Goal: Task Accomplishment & Management: Manage account settings

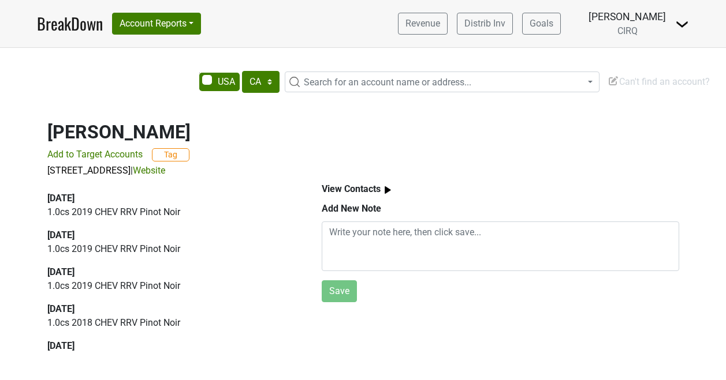
select select "CA"
click at [186, 23] on button "Account Reports" at bounding box center [156, 24] width 89 height 22
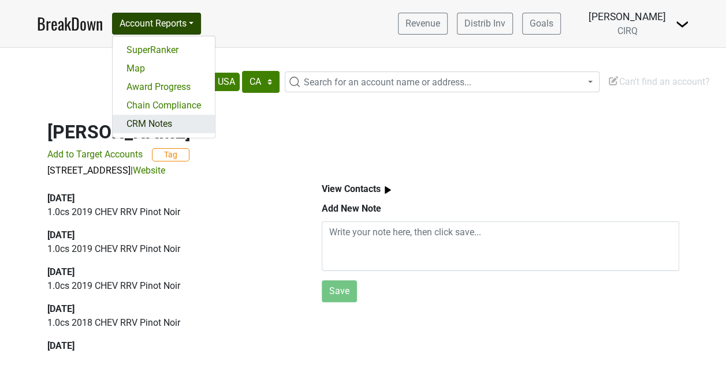
click at [161, 119] on link "CRM Notes" at bounding box center [164, 124] width 102 height 18
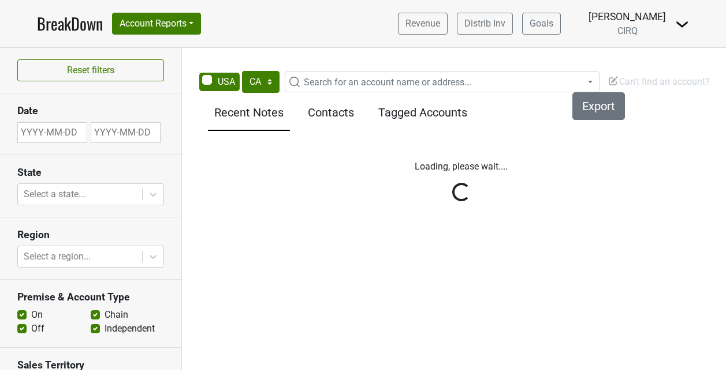
select select "CA"
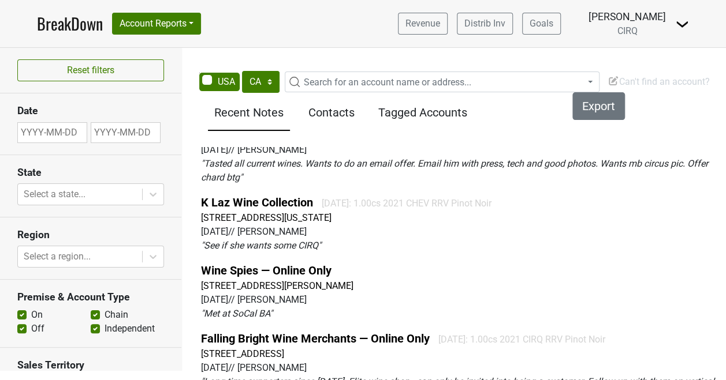
scroll to position [117, 0]
click at [494, 242] on p "" See if she wants some CIRQ "" at bounding box center [461, 247] width 520 height 14
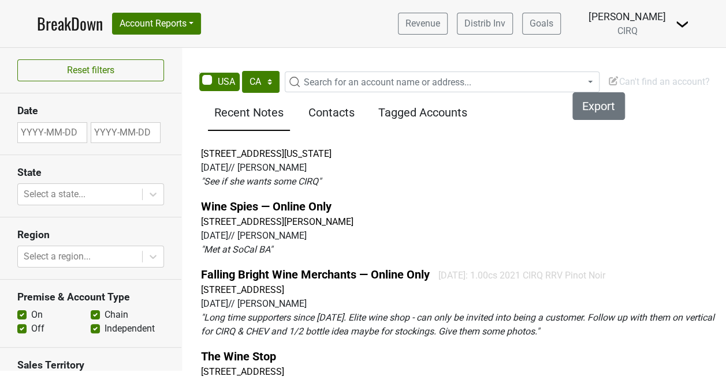
scroll to position [182, 0]
click at [334, 271] on link "Falling Bright Wine Merchants — Online Only" at bounding box center [315, 274] width 229 height 14
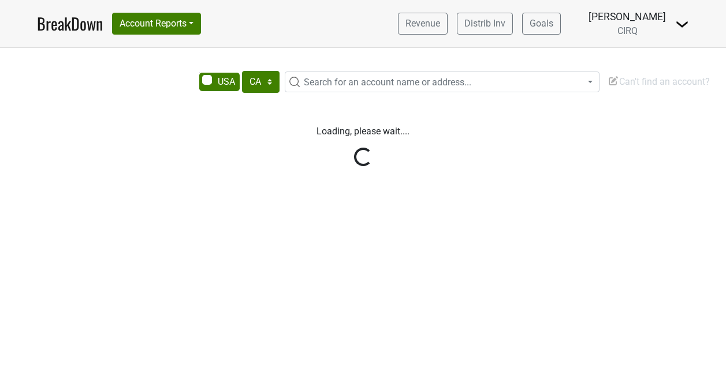
select select "CA"
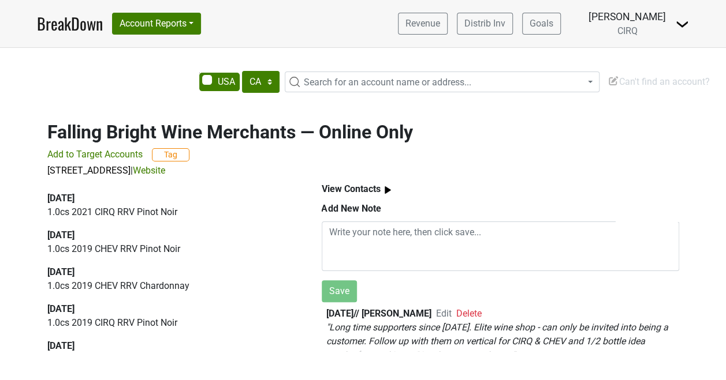
click at [352, 185] on b "View Contacts" at bounding box center [350, 189] width 59 height 11
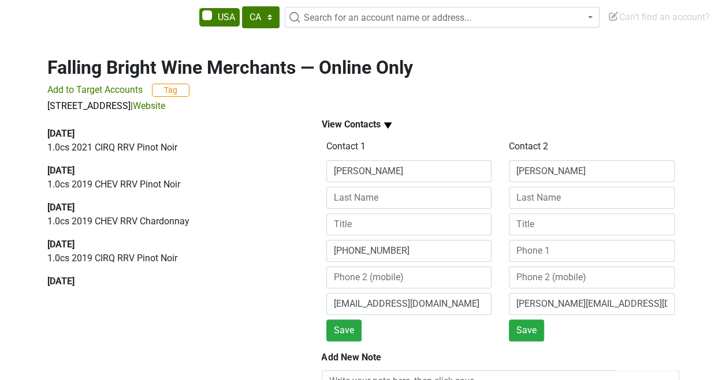
scroll to position [83, 0]
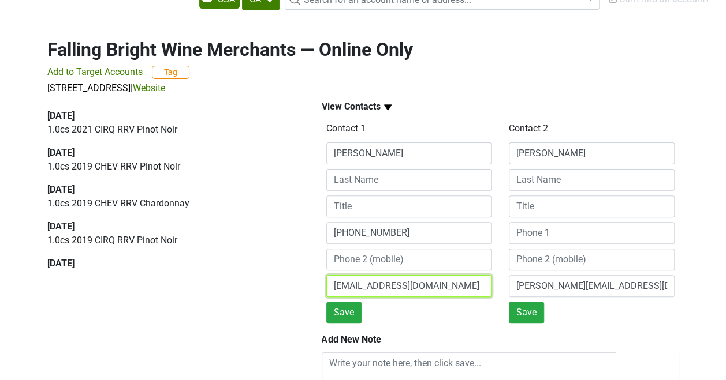
drag, startPoint x: 450, startPoint y: 284, endPoint x: 324, endPoint y: 281, distance: 125.3
click at [324, 281] on div "Contact 1 Michael 714-858-2422 fallingbright@gmail.com Save" at bounding box center [408, 221] width 183 height 204
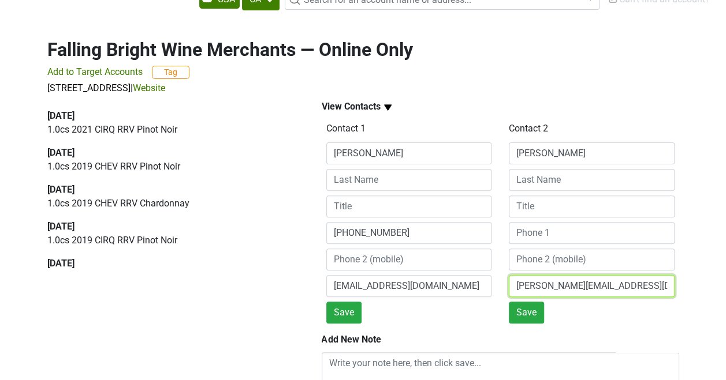
drag, startPoint x: 642, startPoint y: 291, endPoint x: 480, endPoint y: 273, distance: 162.6
click at [480, 273] on div "Contact 1 Michael 714-858-2422 fallingbright@gmail.com Save Contact 2 Tiffany t…" at bounding box center [499, 221] width 365 height 204
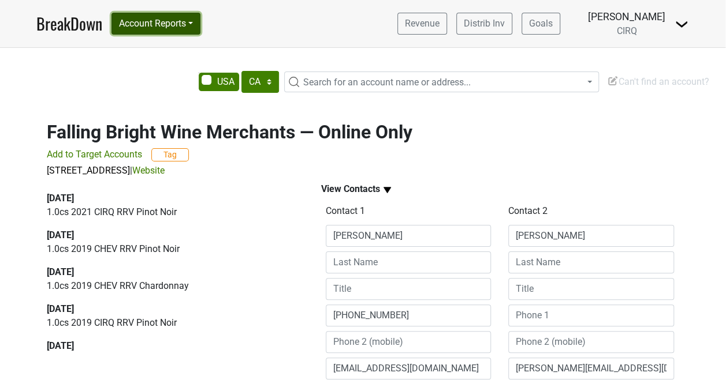
click at [192, 26] on button "Account Reports" at bounding box center [155, 24] width 89 height 22
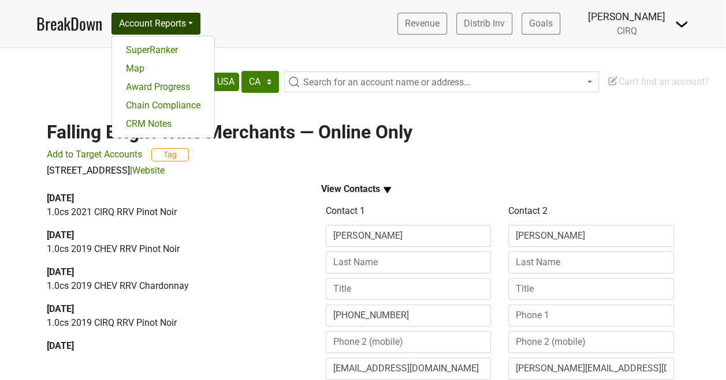
click at [267, 169] on p "17922 Sky Park Cir # D, Irvine, CA 92614 | Website" at bounding box center [362, 171] width 631 height 14
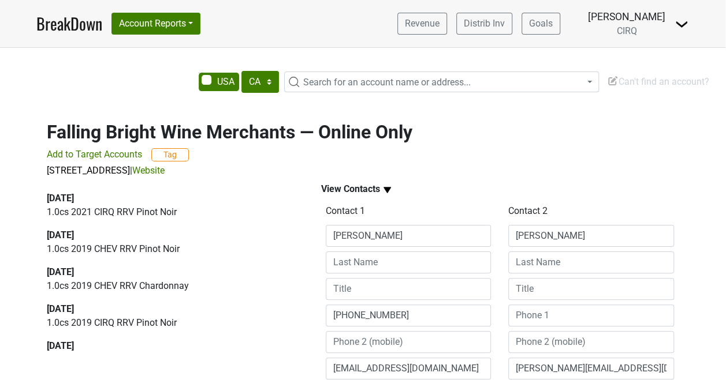
click at [124, 139] on h2 "Falling Bright Wine Merchants — Online Only" at bounding box center [362, 132] width 631 height 22
click at [381, 189] on img at bounding box center [387, 190] width 14 height 14
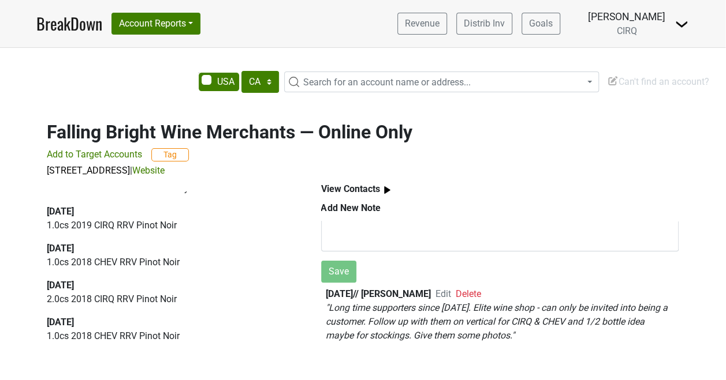
scroll to position [0, 0]
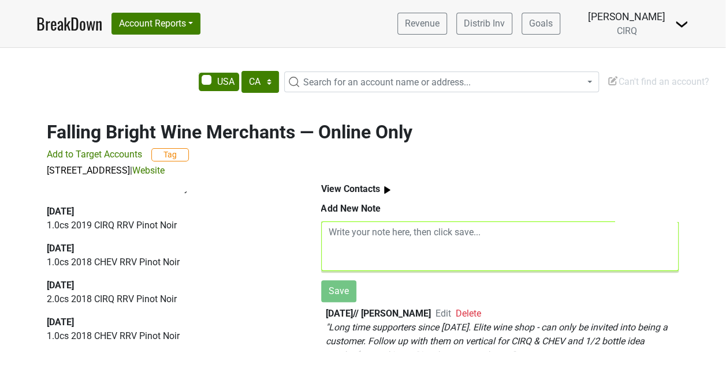
click at [338, 225] on textarea at bounding box center [499, 247] width 357 height 50
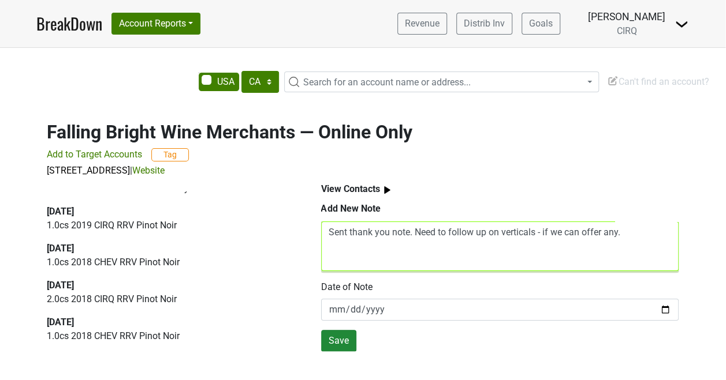
type textarea "Sent thank you note. Need to follow up on verticals - if we can offer any."
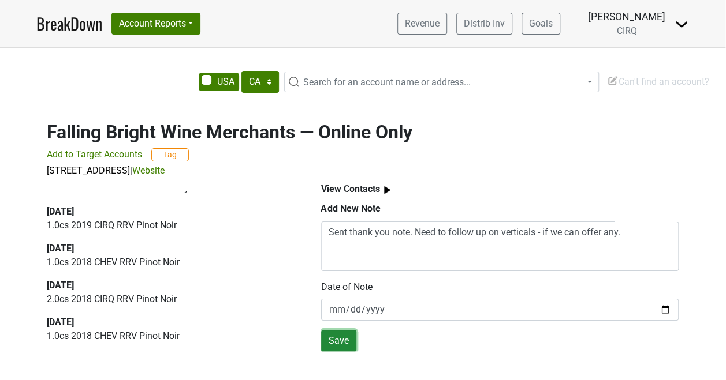
click at [342, 332] on button "Save" at bounding box center [338, 341] width 35 height 22
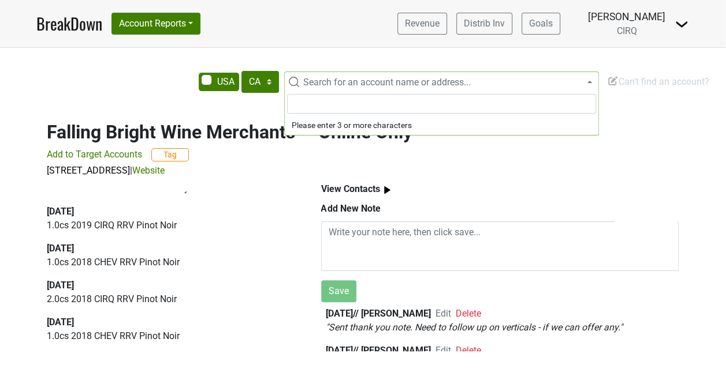
click at [307, 77] on span "Search for an account name or address..." at bounding box center [386, 82] width 167 height 11
type input "m"
type input "a"
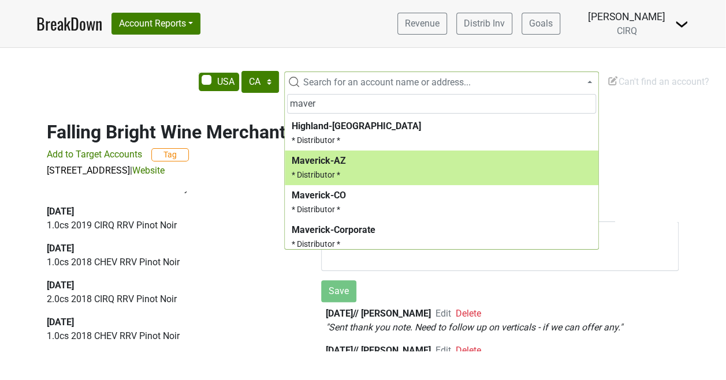
type input "maver"
select select "123842327"
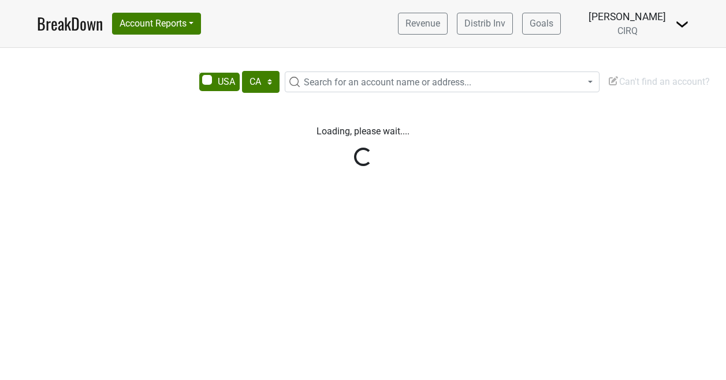
select select "CA"
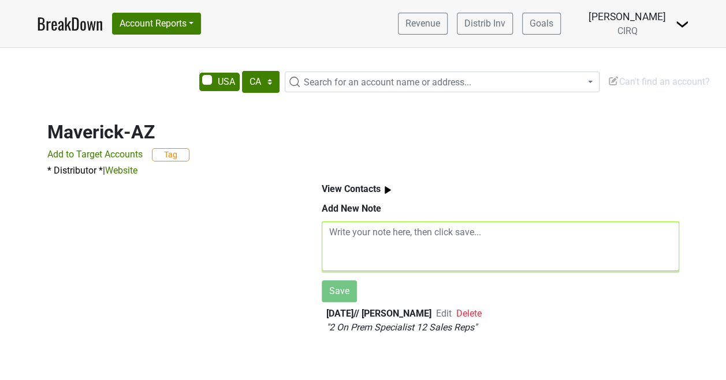
click at [343, 237] on textarea at bounding box center [499, 247] width 357 height 50
paste textarea "Micah - Launched BTG pricing with sales team last week (CH $28, PN $35) / the t…"
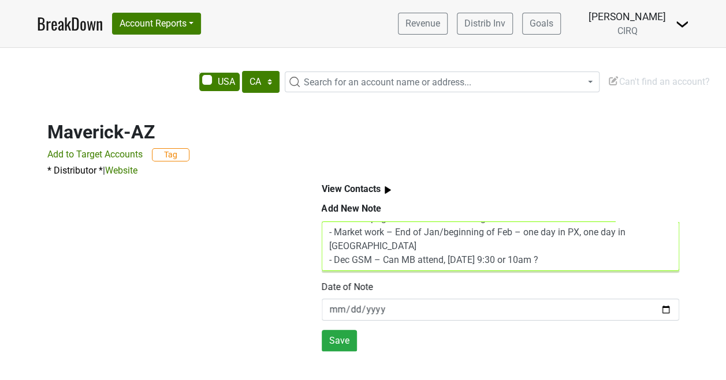
scroll to position [106, 0]
type textarea "Micah - Launched BTG pricing with sales team last week (CH $28, PN $35) / the t…"
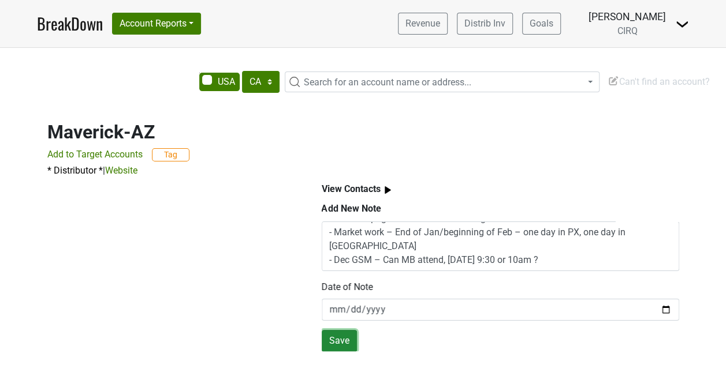
click at [336, 336] on button "Save" at bounding box center [338, 341] width 35 height 22
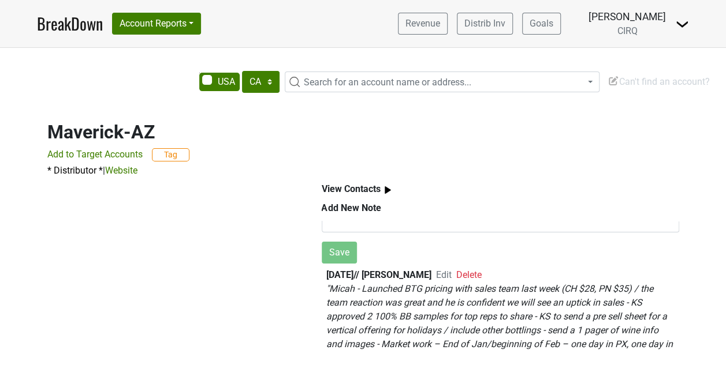
scroll to position [46, 0]
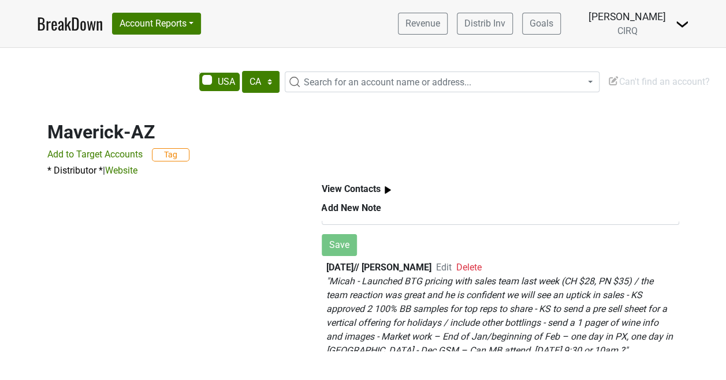
click at [451, 268] on span "Edit" at bounding box center [444, 267] width 16 height 11
type textarea "Micah - Launched BTG pricing with sales team last week (CH $28, PN $35) / the t…"
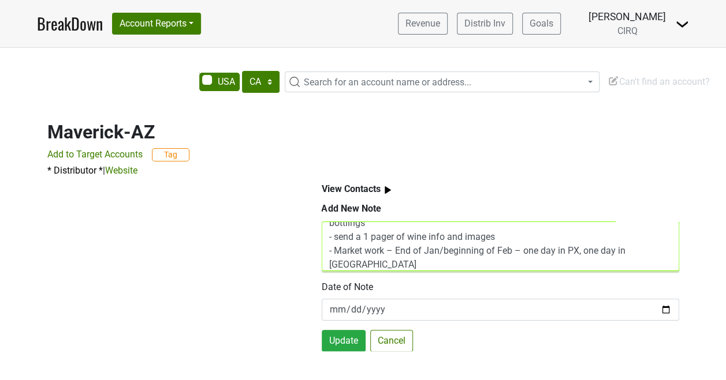
scroll to position [85, 0]
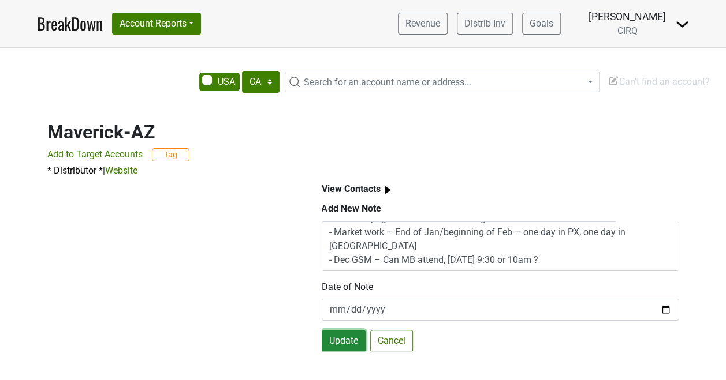
click at [346, 336] on button "Update" at bounding box center [343, 341] width 44 height 22
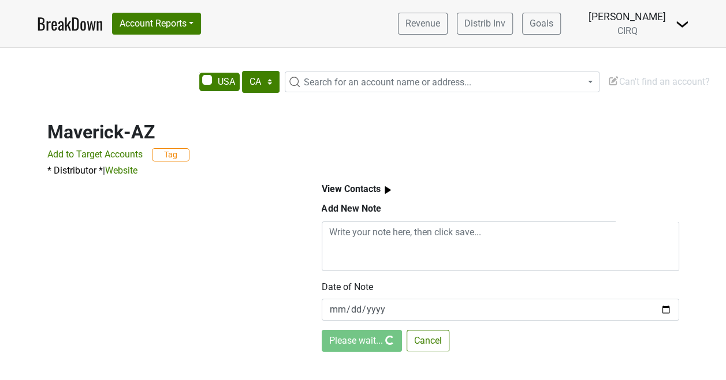
scroll to position [0, 0]
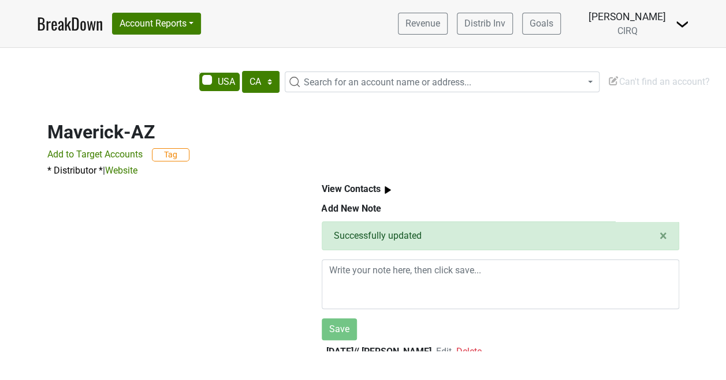
click at [316, 77] on span "Search for an account name or address..." at bounding box center [387, 82] width 167 height 11
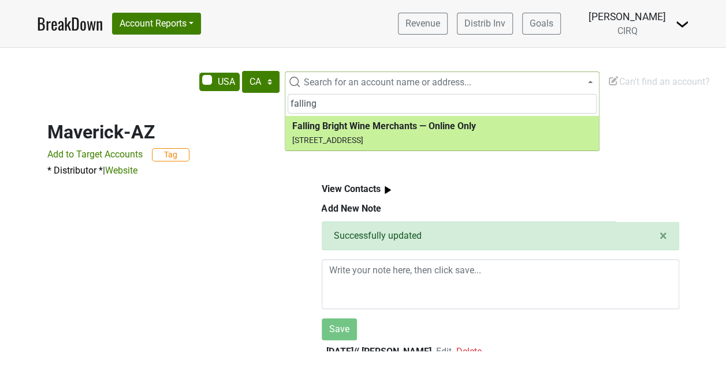
type input "falling"
select select "123976260"
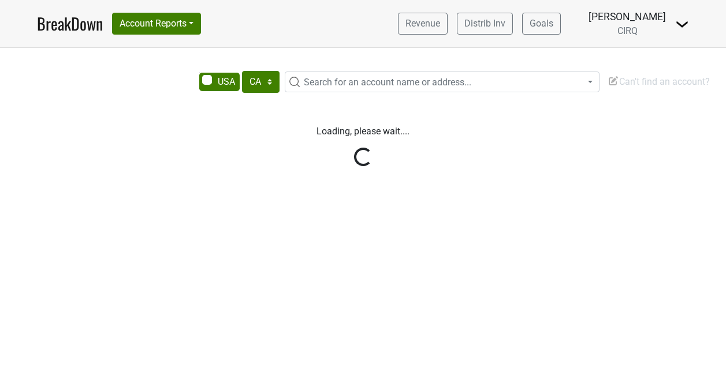
select select "CA"
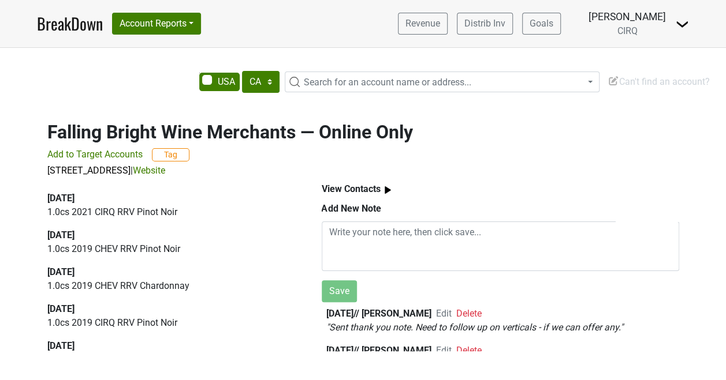
click at [375, 188] on b "View Contacts" at bounding box center [350, 189] width 59 height 11
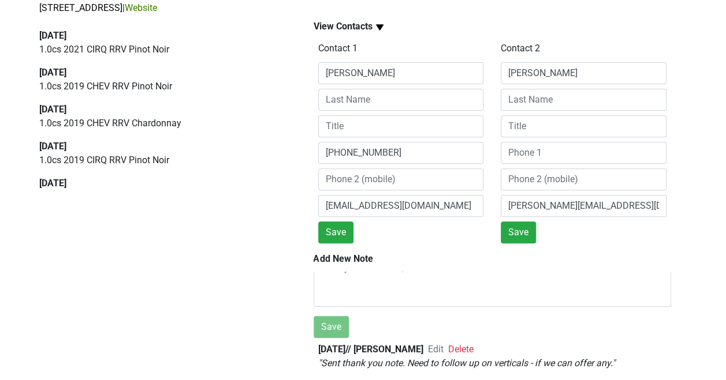
scroll to position [57, 0]
